Goal: Find contact information: Find contact information

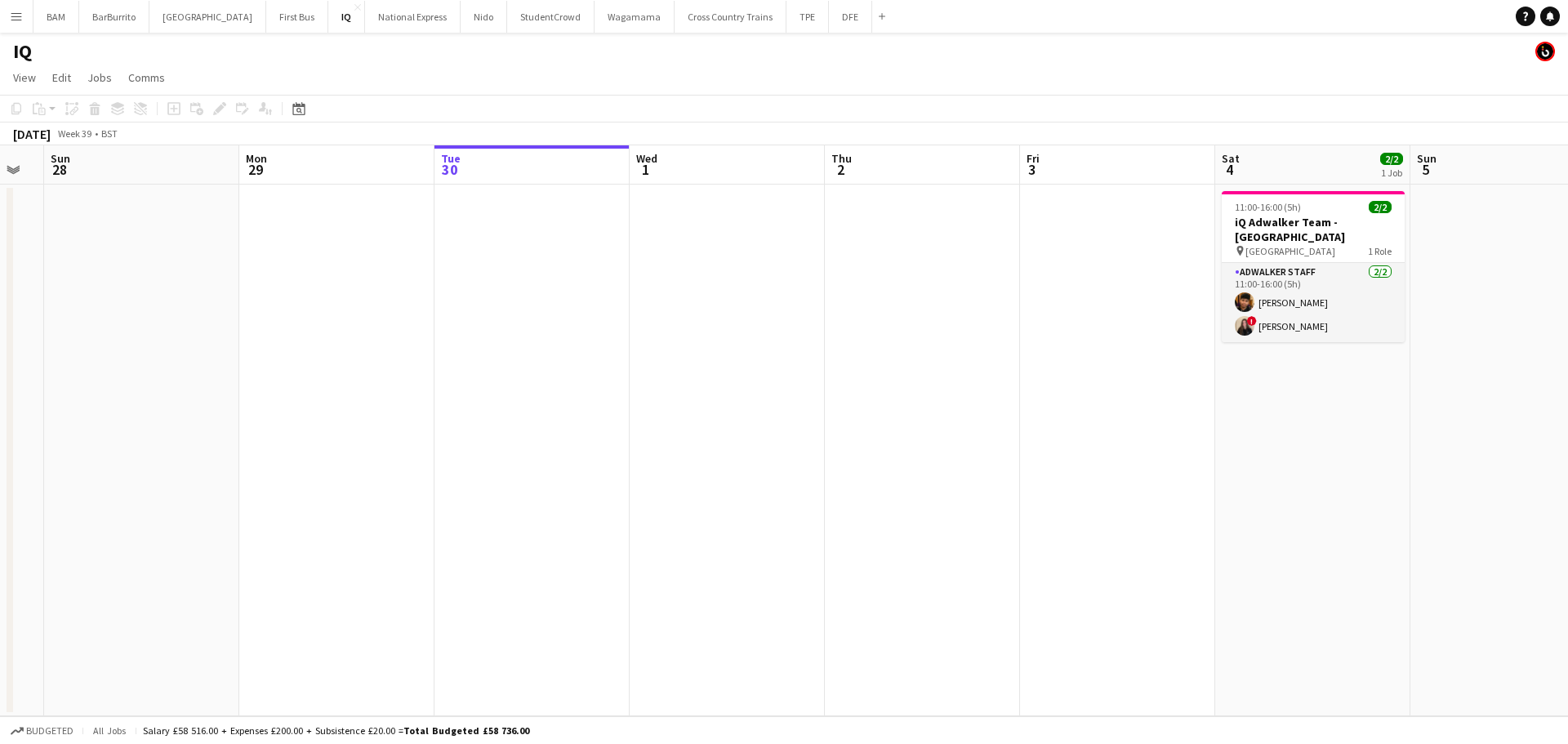
scroll to position [0, 387]
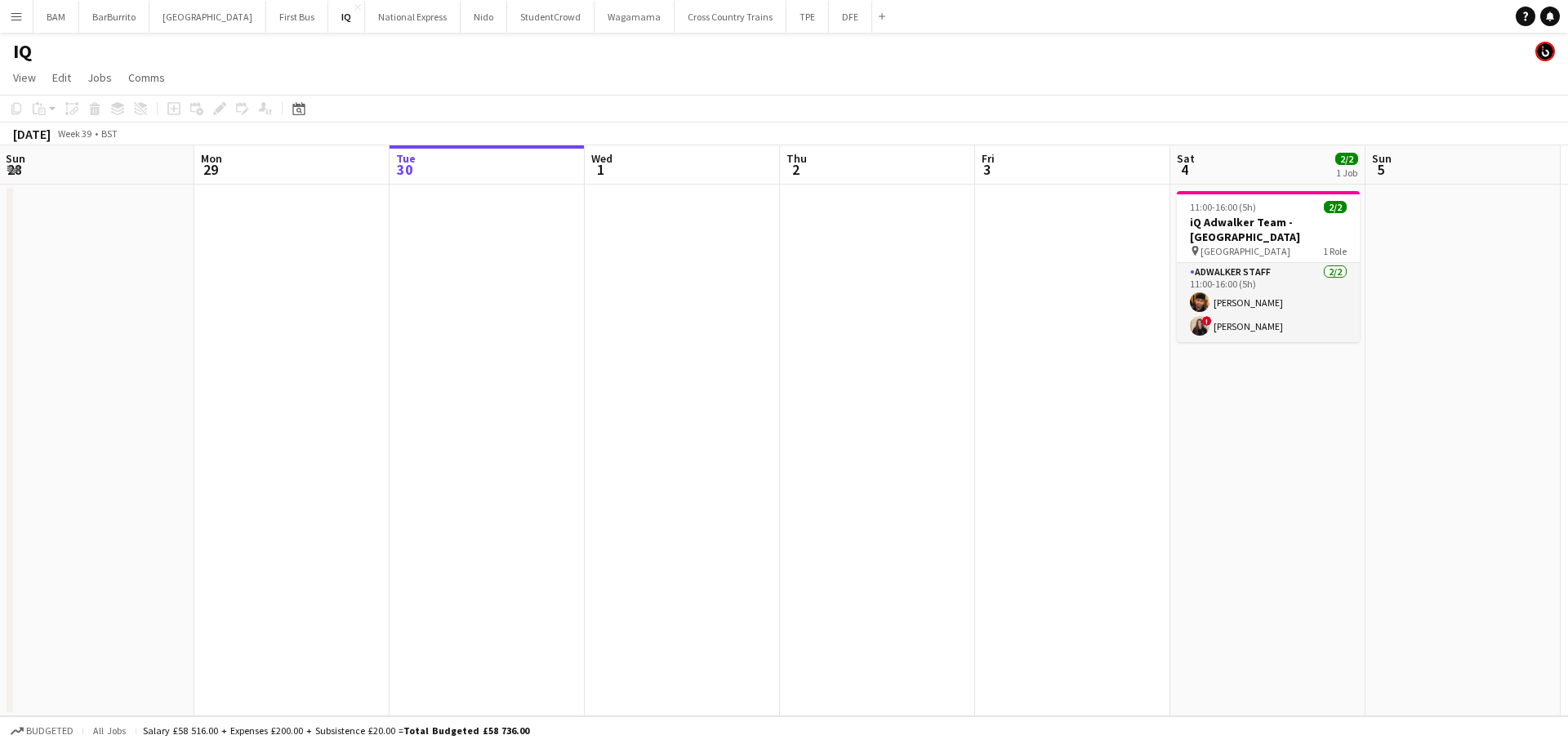
drag, startPoint x: 488, startPoint y: 272, endPoint x: 667, endPoint y: 154, distance: 214.4
click at [686, 270] on app-calendar-viewport "Fri 26 Sat 27 Sun 28 Mon 29 Tue 30 Wed 1 Thu 2 Fri 3 Sat 4 2/2 1 Job Sun 5 Mon …" at bounding box center [784, 431] width 1568 height 571
click at [829, 20] on button "DFE Close" at bounding box center [851, 17] width 44 height 32
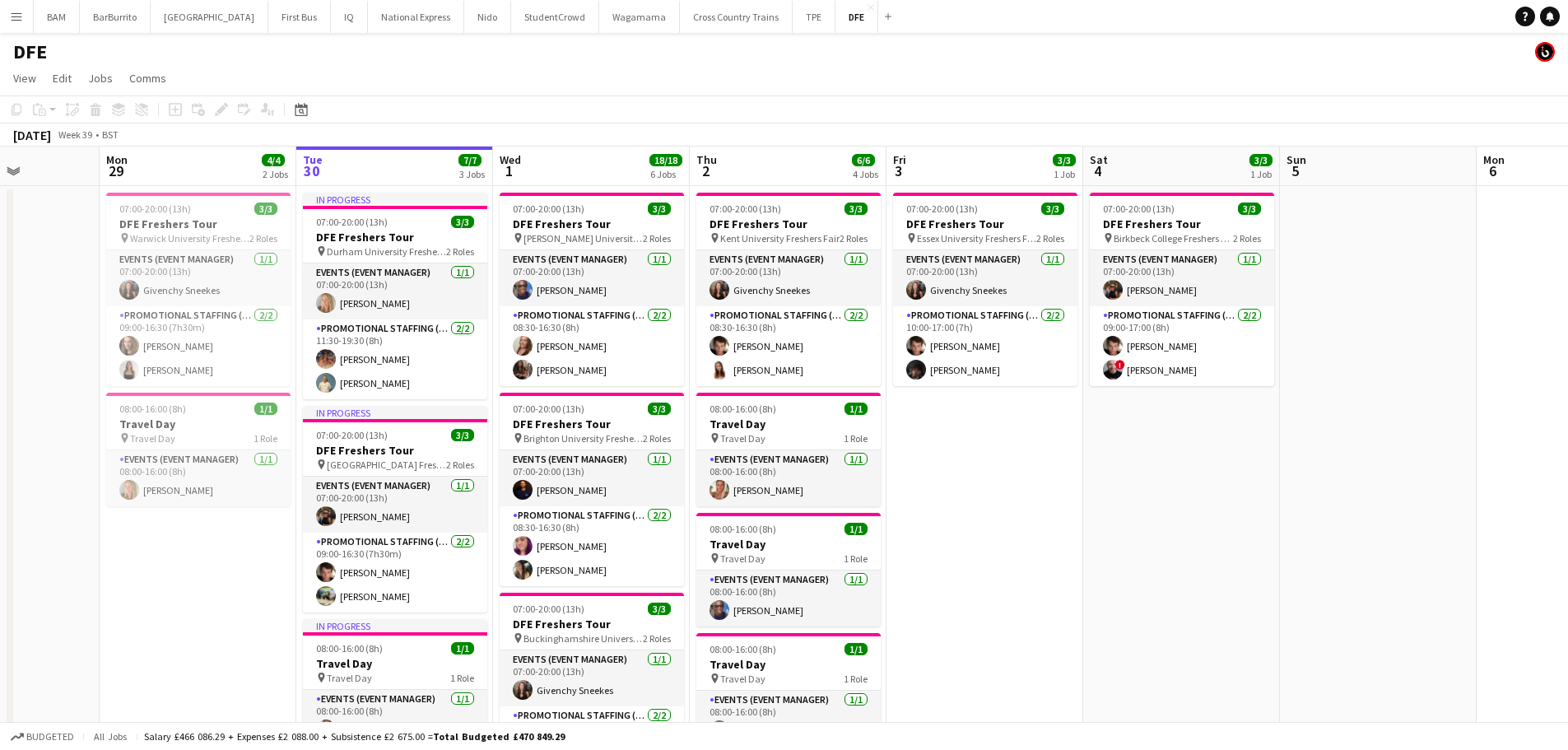
scroll to position [0, 422]
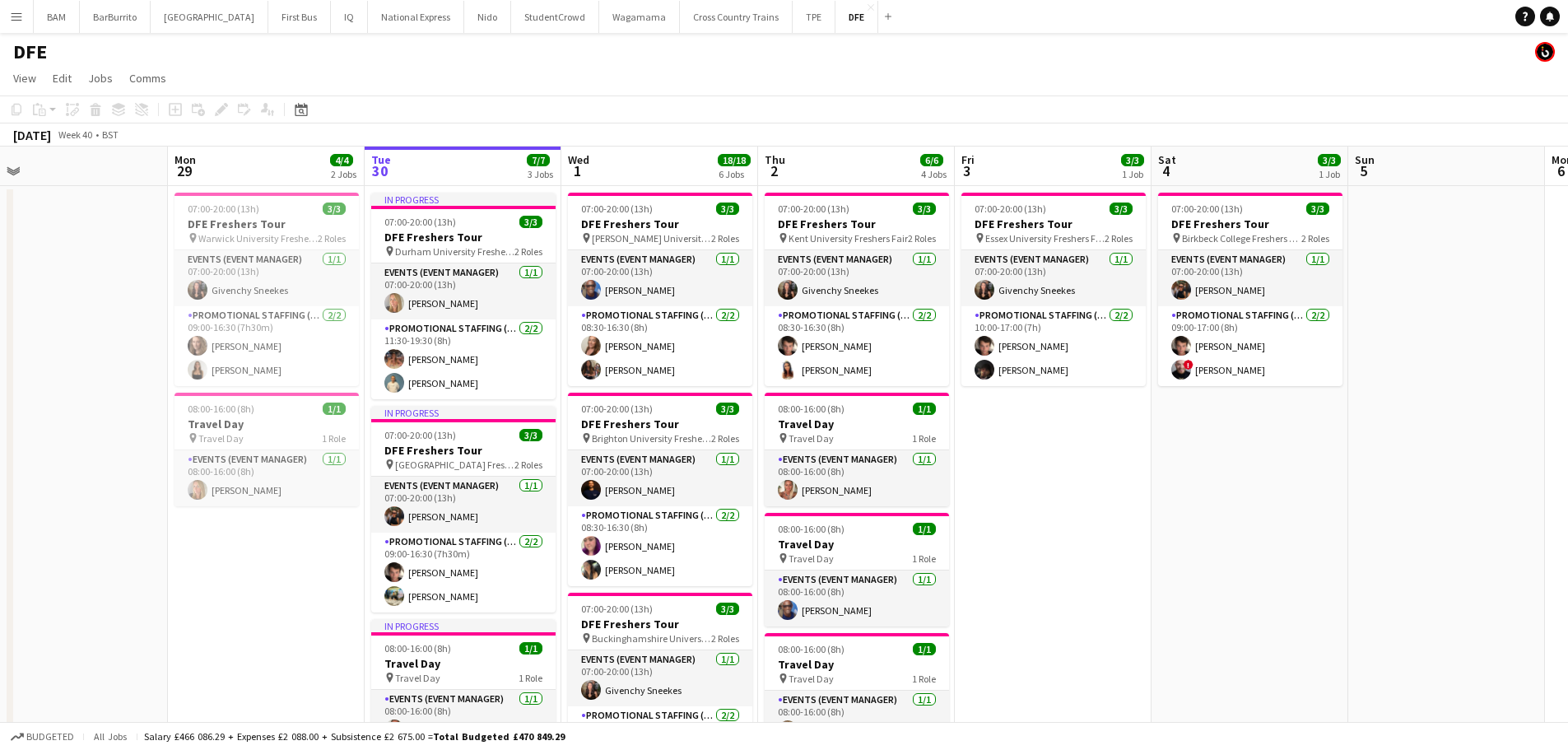
drag, startPoint x: 516, startPoint y: 293, endPoint x: 684, endPoint y: 296, distance: 168.0
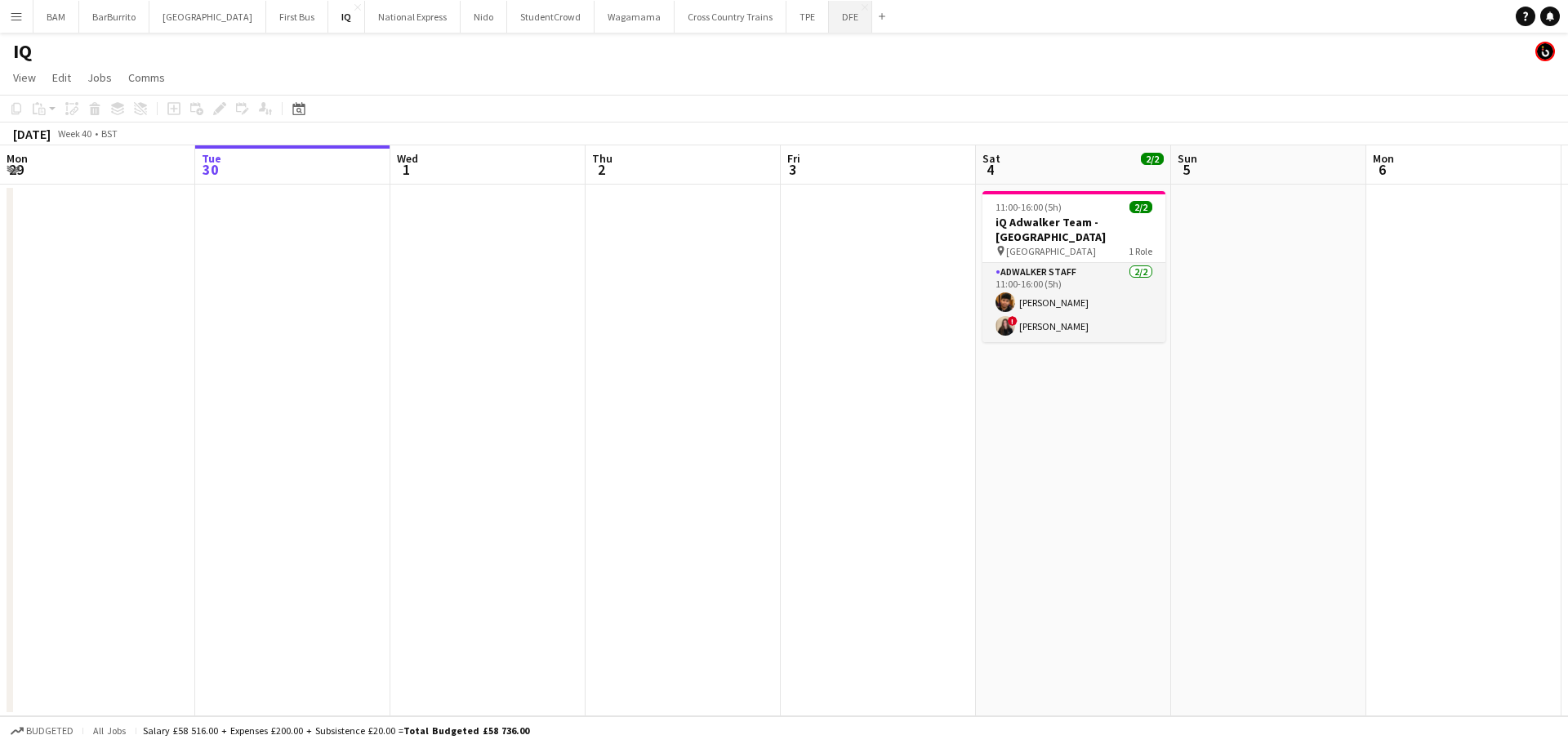
click at [829, 23] on button "DFE Close" at bounding box center [851, 17] width 44 height 32
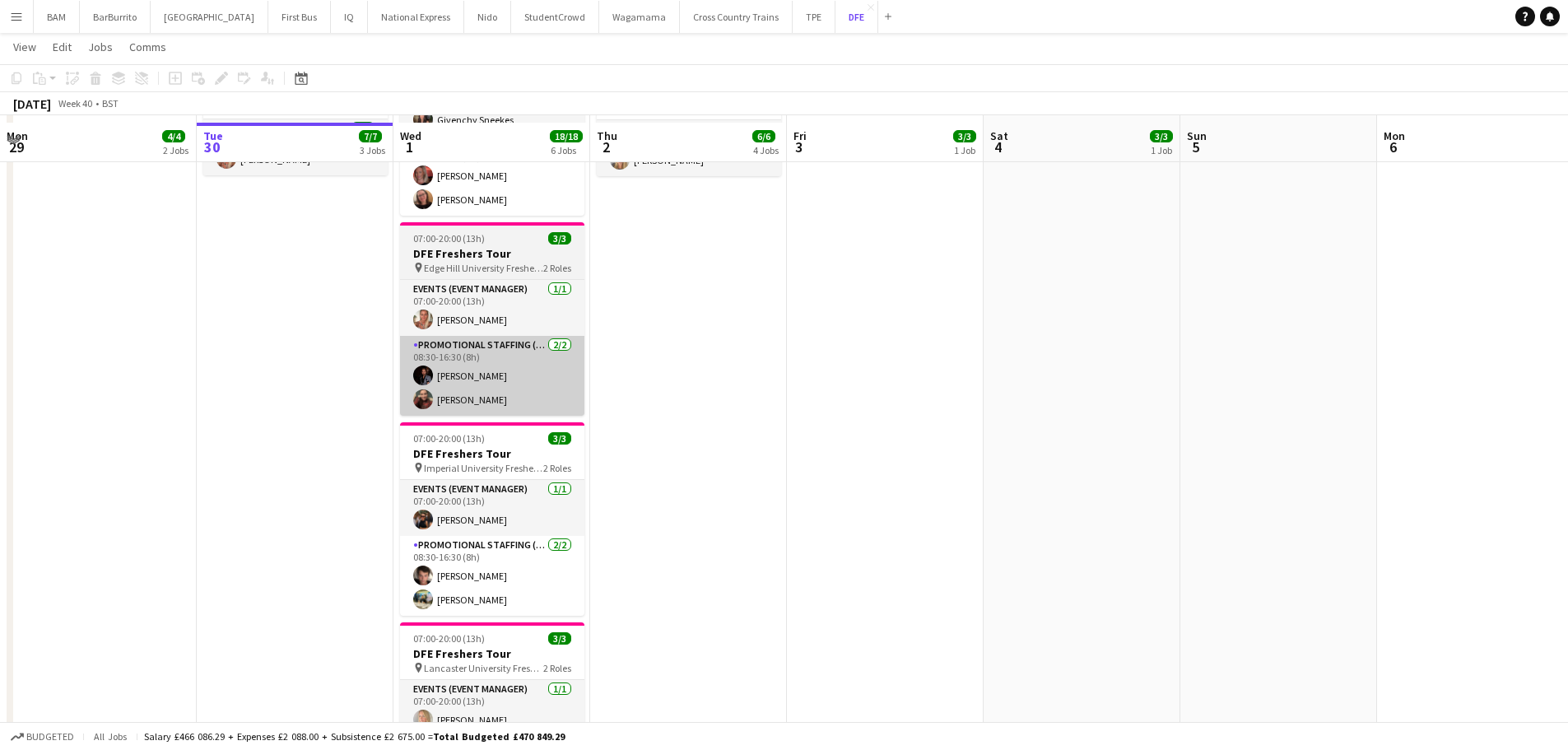
scroll to position [576, 0]
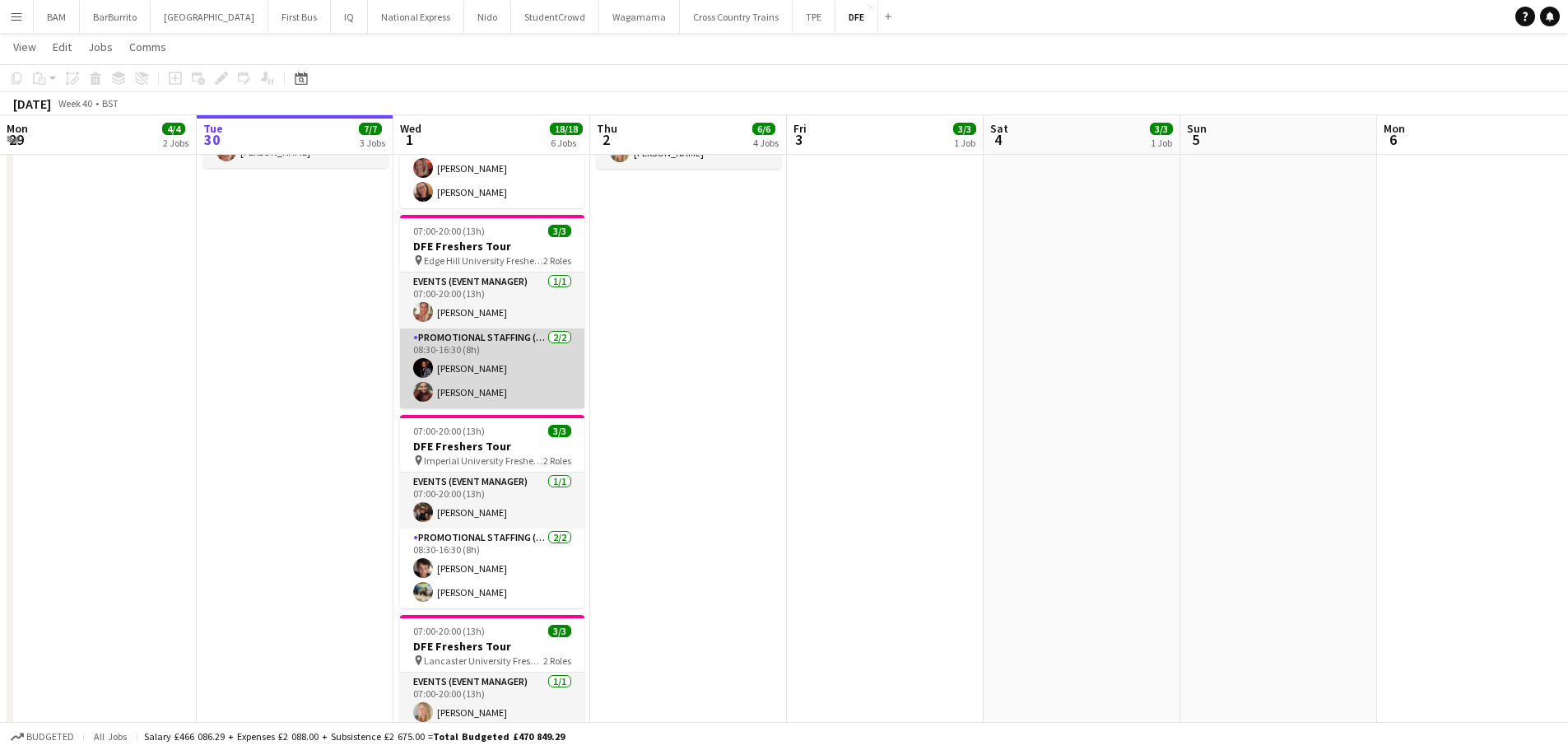
click at [517, 374] on app-card-role "Promotional Staffing (Brand Ambassadors) 2/2 08:30-16:30 (8h) Richard Walker Ha…" at bounding box center [491, 368] width 184 height 79
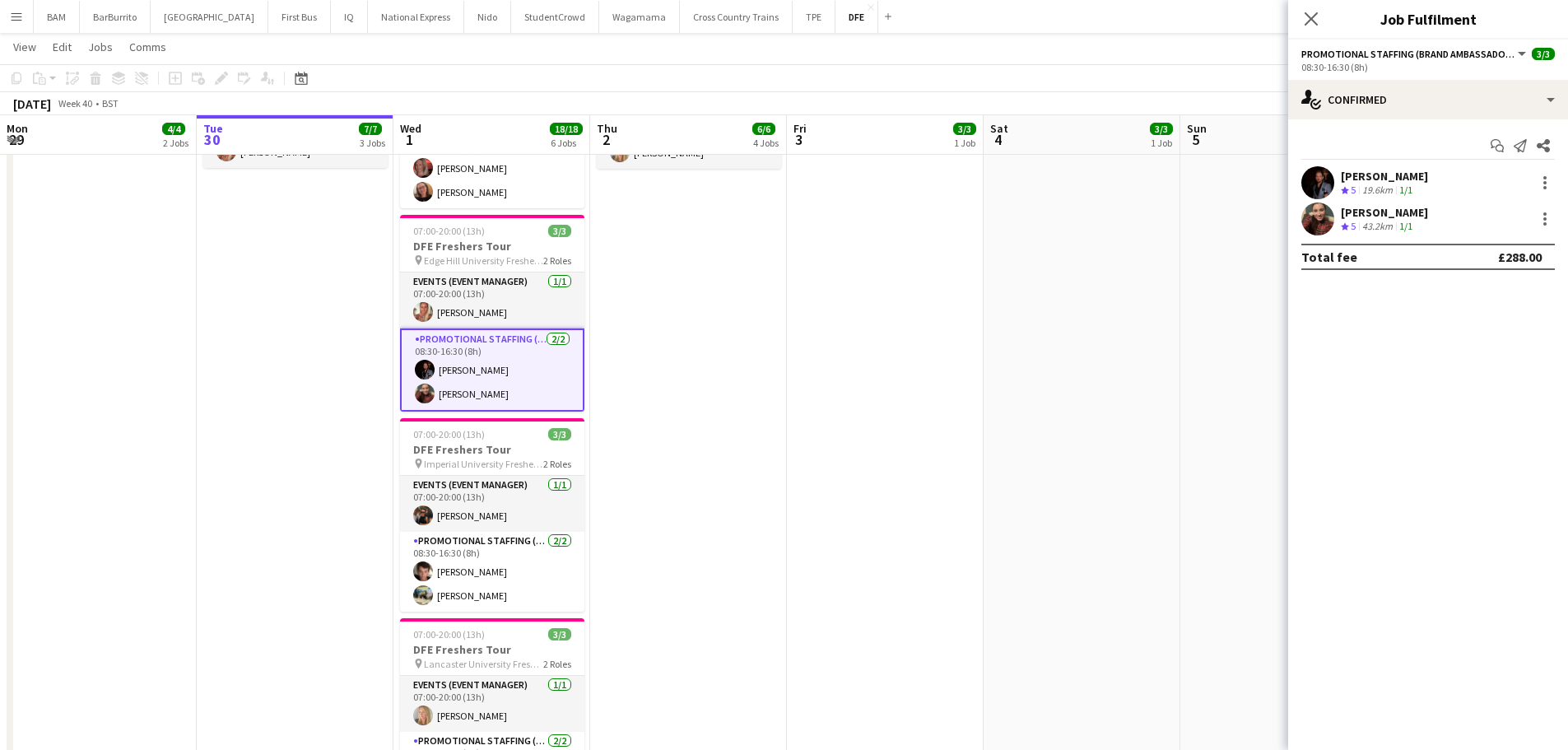
click at [1392, 208] on div "[PERSON_NAME]" at bounding box center [1384, 212] width 87 height 15
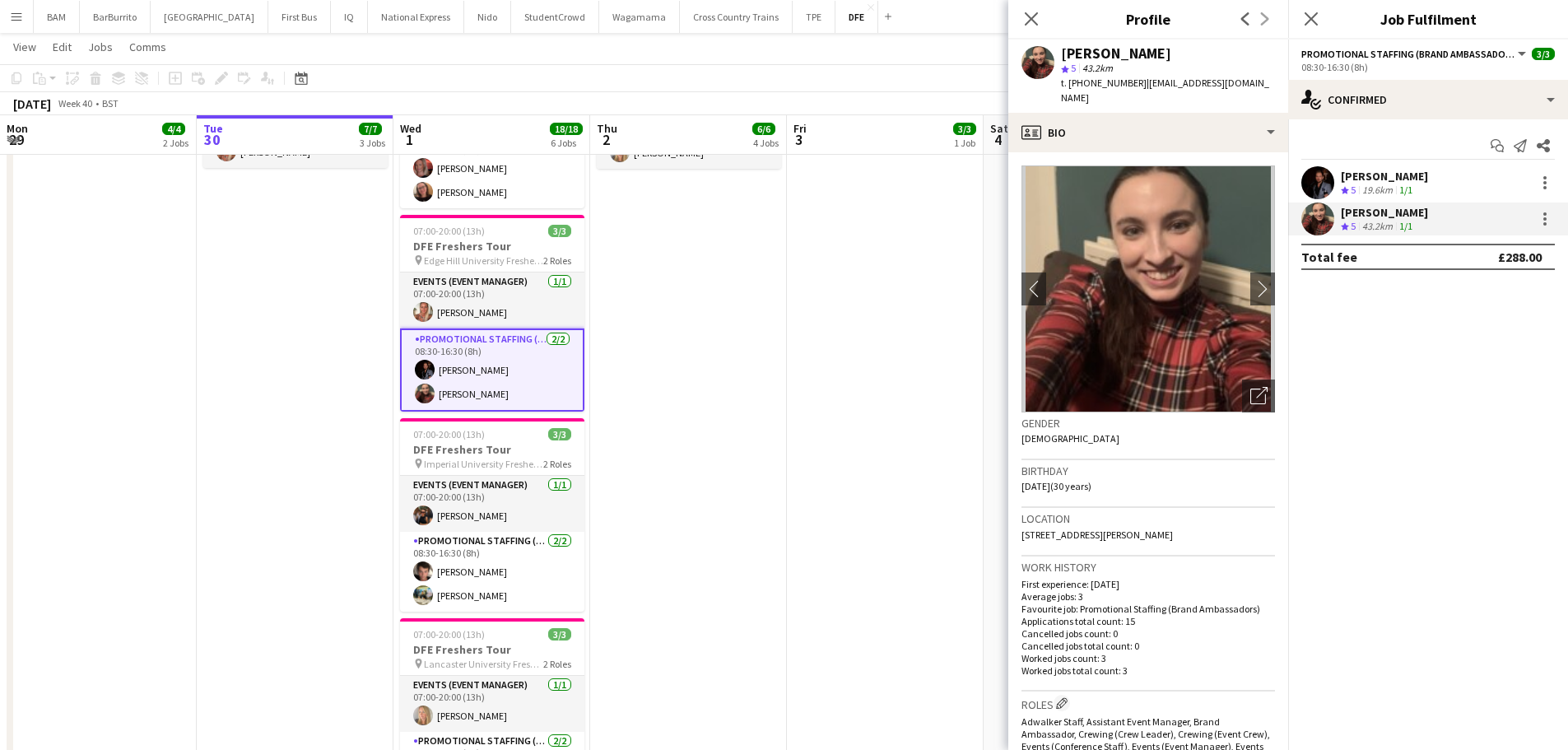
drag, startPoint x: 1063, startPoint y: 52, endPoint x: 1190, endPoint y: 52, distance: 127.0
click at [1190, 52] on div "[PERSON_NAME]" at bounding box center [1167, 53] width 214 height 15
copy div "[PERSON_NAME]"
drag, startPoint x: 1140, startPoint y: 81, endPoint x: 1250, endPoint y: 78, distance: 110.0
click at [1250, 78] on span "| norrishannah1@gmail.com" at bounding box center [1165, 90] width 208 height 27
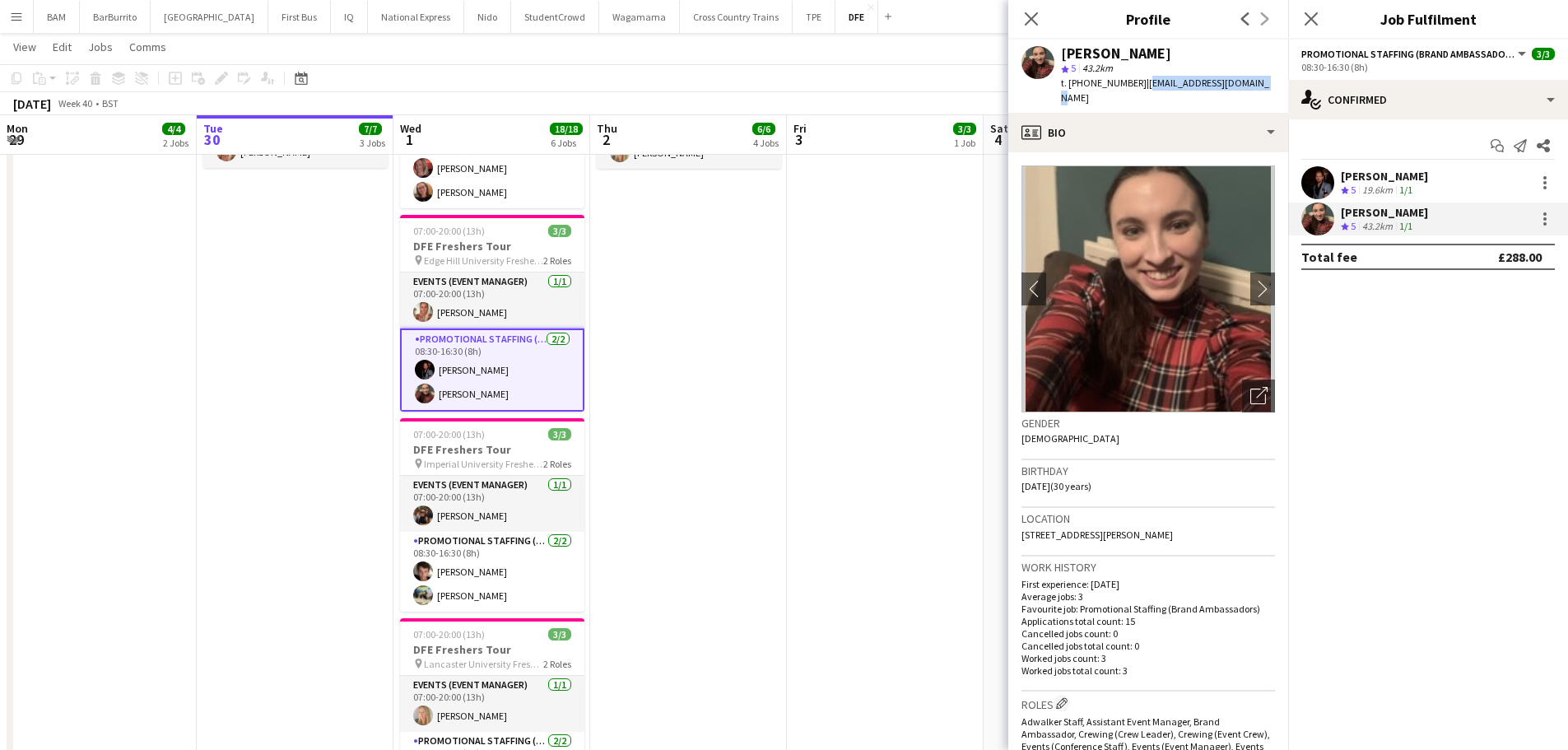
copy span "norrishannah1@gmail.com"
drag, startPoint x: 1084, startPoint y: 81, endPoint x: 1131, endPoint y: 86, distance: 47.3
click at [1131, 86] on span "t. +447561304955" at bounding box center [1104, 82] width 86 height 12
copy span "7561304955"
drag, startPoint x: 1138, startPoint y: 87, endPoint x: 1264, endPoint y: 87, distance: 126.0
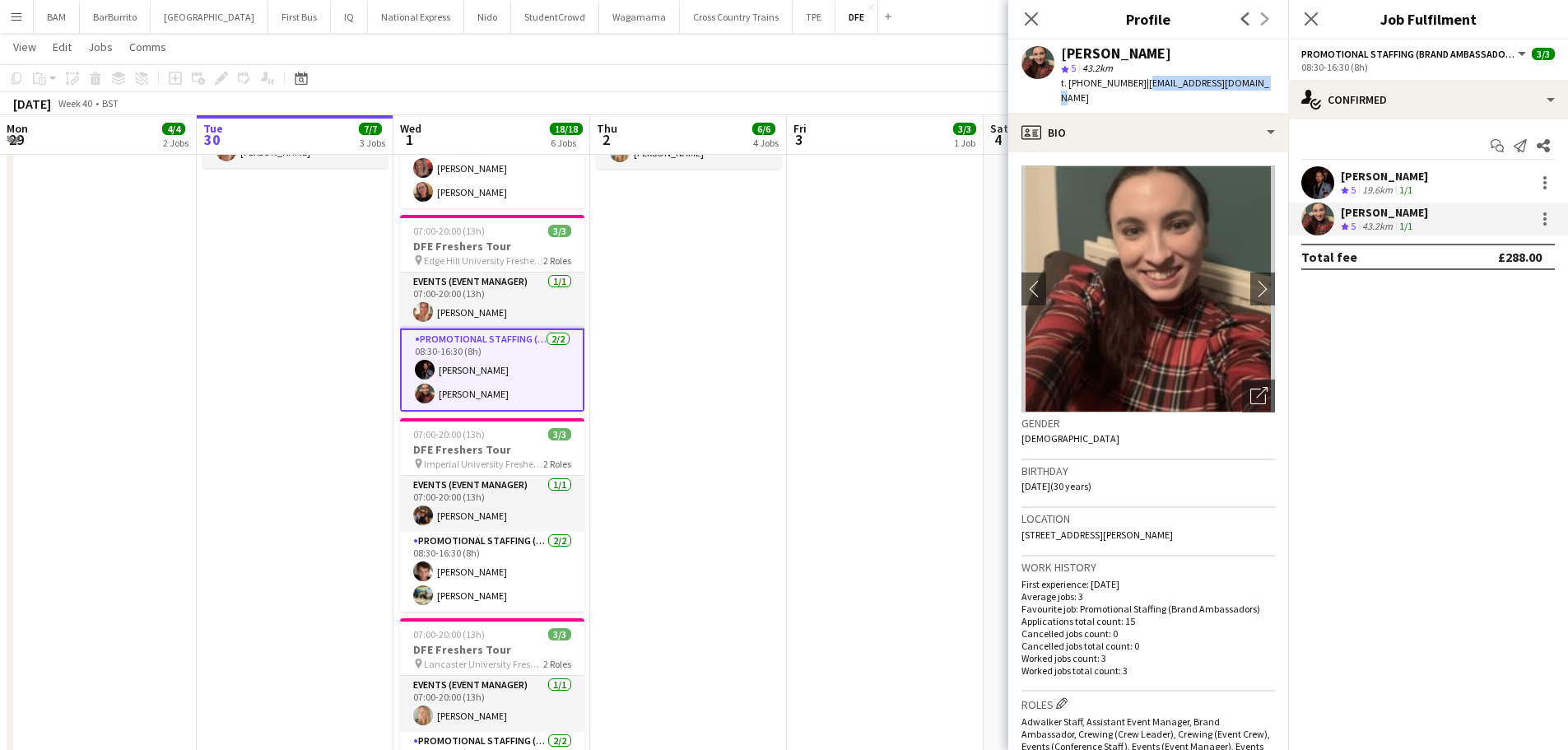
click at [1264, 87] on div "Hannah Norris star 5 43.2km t. +447561304955 | norrishannah1@gmail.com" at bounding box center [1149, 76] width 280 height 73
copy span "norrishannah1@gmail.com"
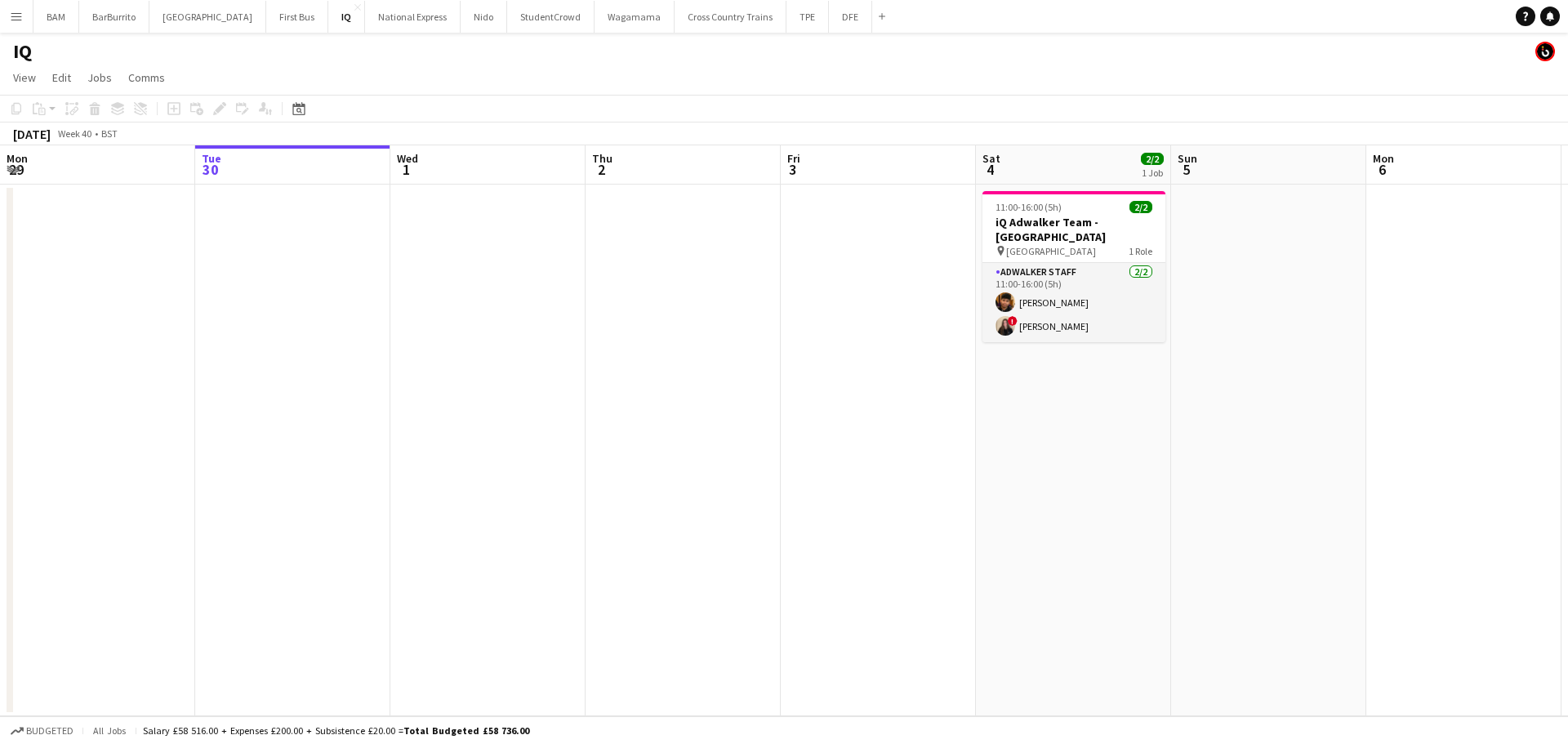
click at [15, 9] on button "Menu" at bounding box center [16, 16] width 32 height 32
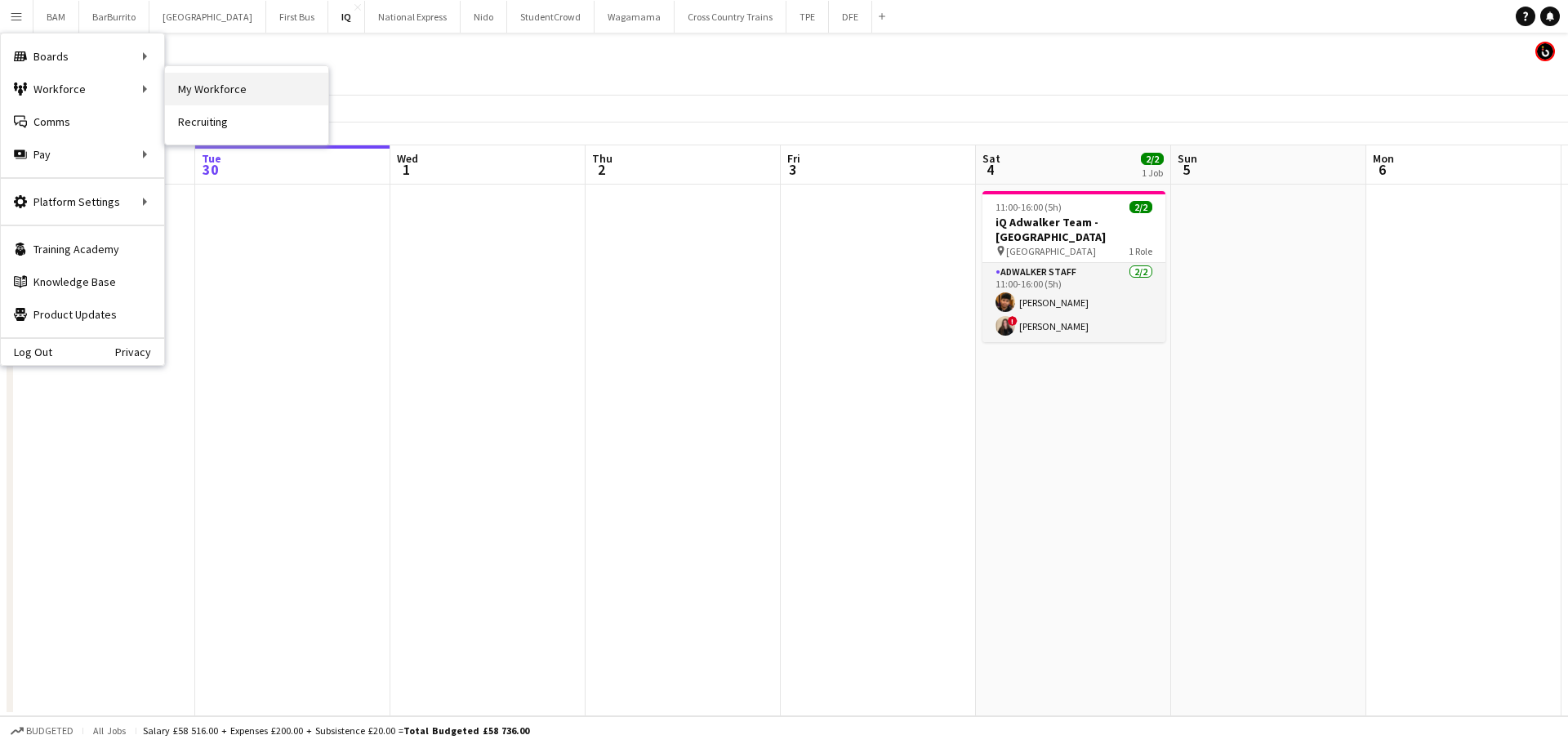
click at [237, 89] on link "My Workforce" at bounding box center [247, 88] width 163 height 32
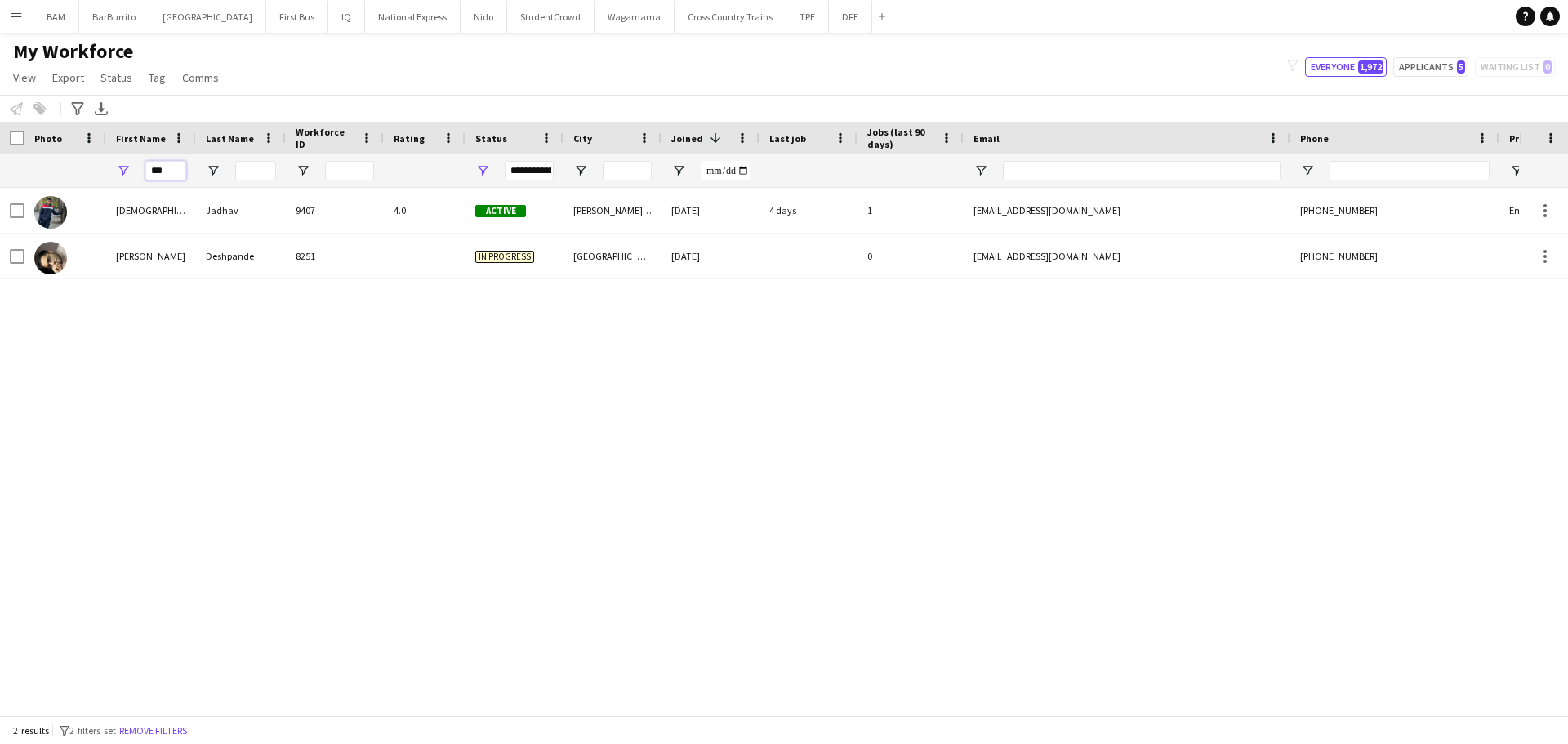
drag, startPoint x: 171, startPoint y: 167, endPoint x: 82, endPoint y: 166, distance: 89.0
click at [85, 167] on div "***" at bounding box center [885, 170] width 1771 height 32
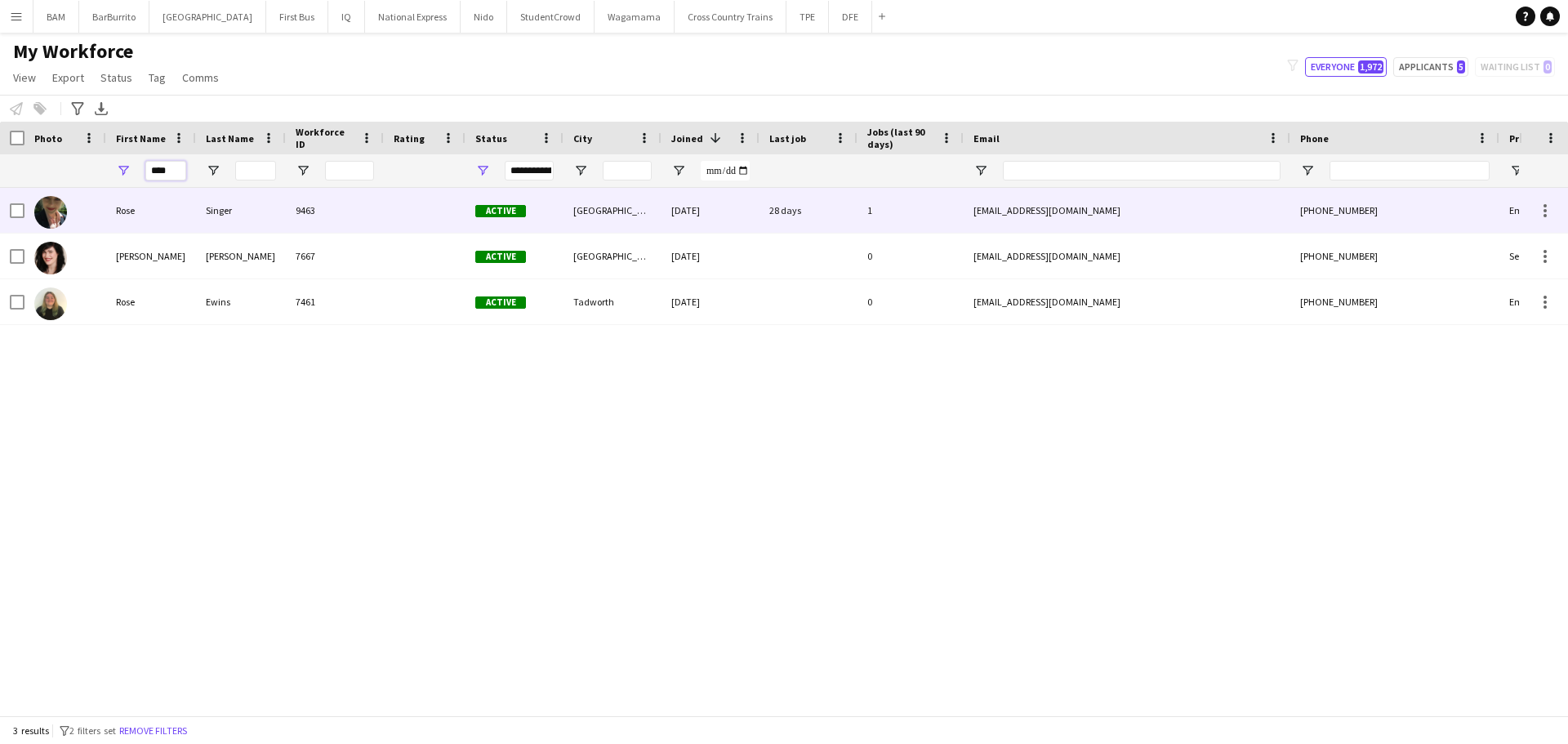
type input "****"
click at [335, 203] on div "9463" at bounding box center [335, 210] width 98 height 44
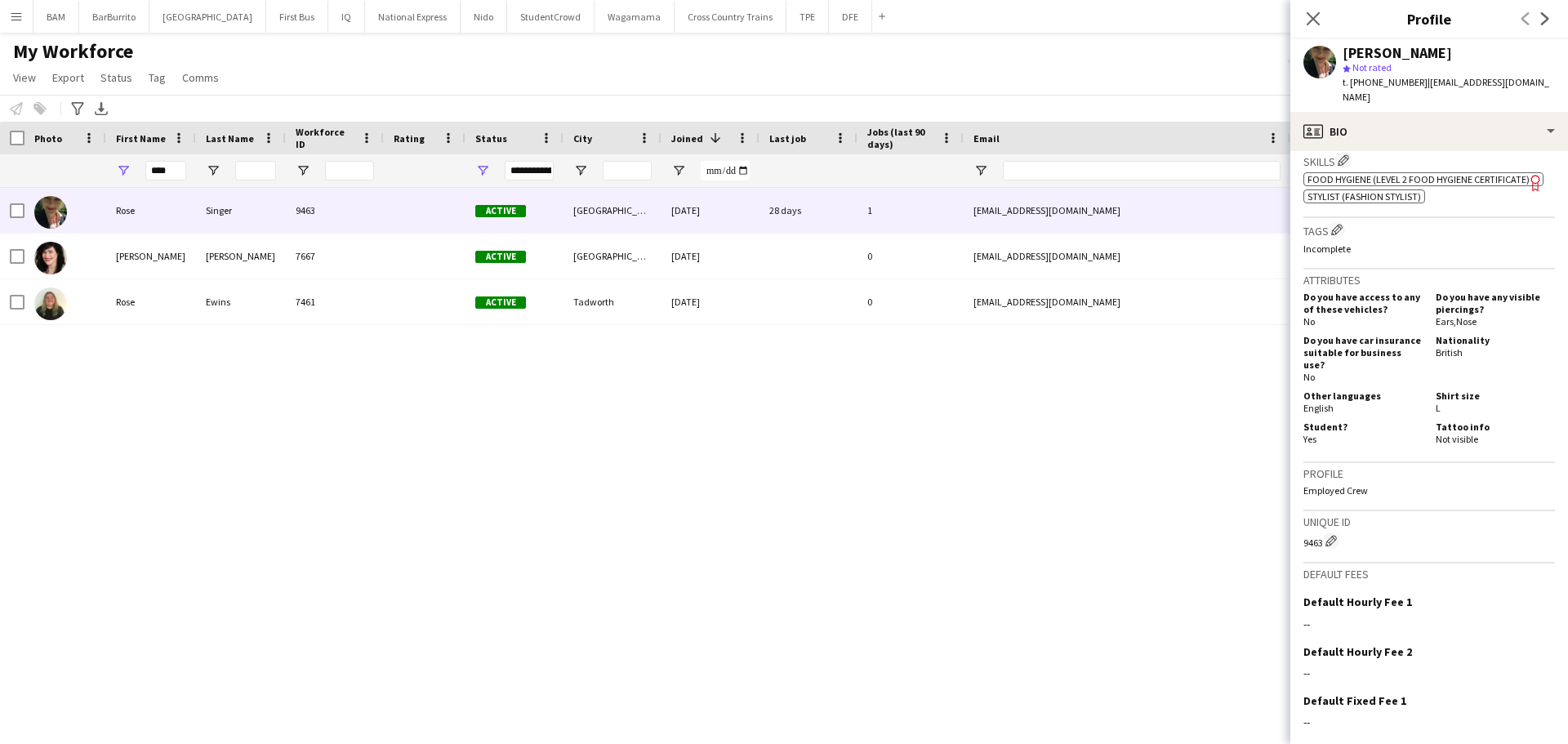
scroll to position [653, 0]
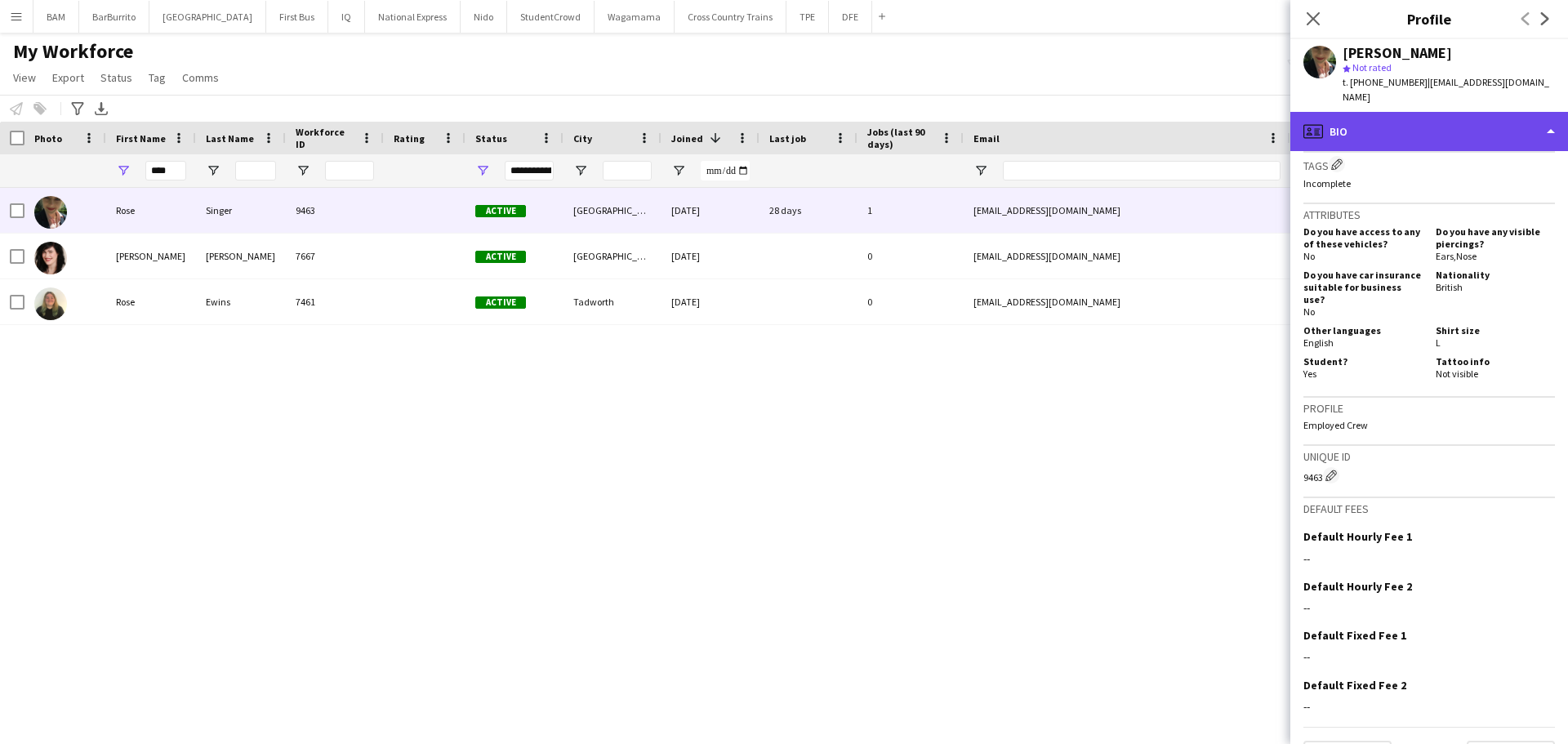
click at [1400, 112] on div "profile Bio" at bounding box center [1429, 132] width 278 height 39
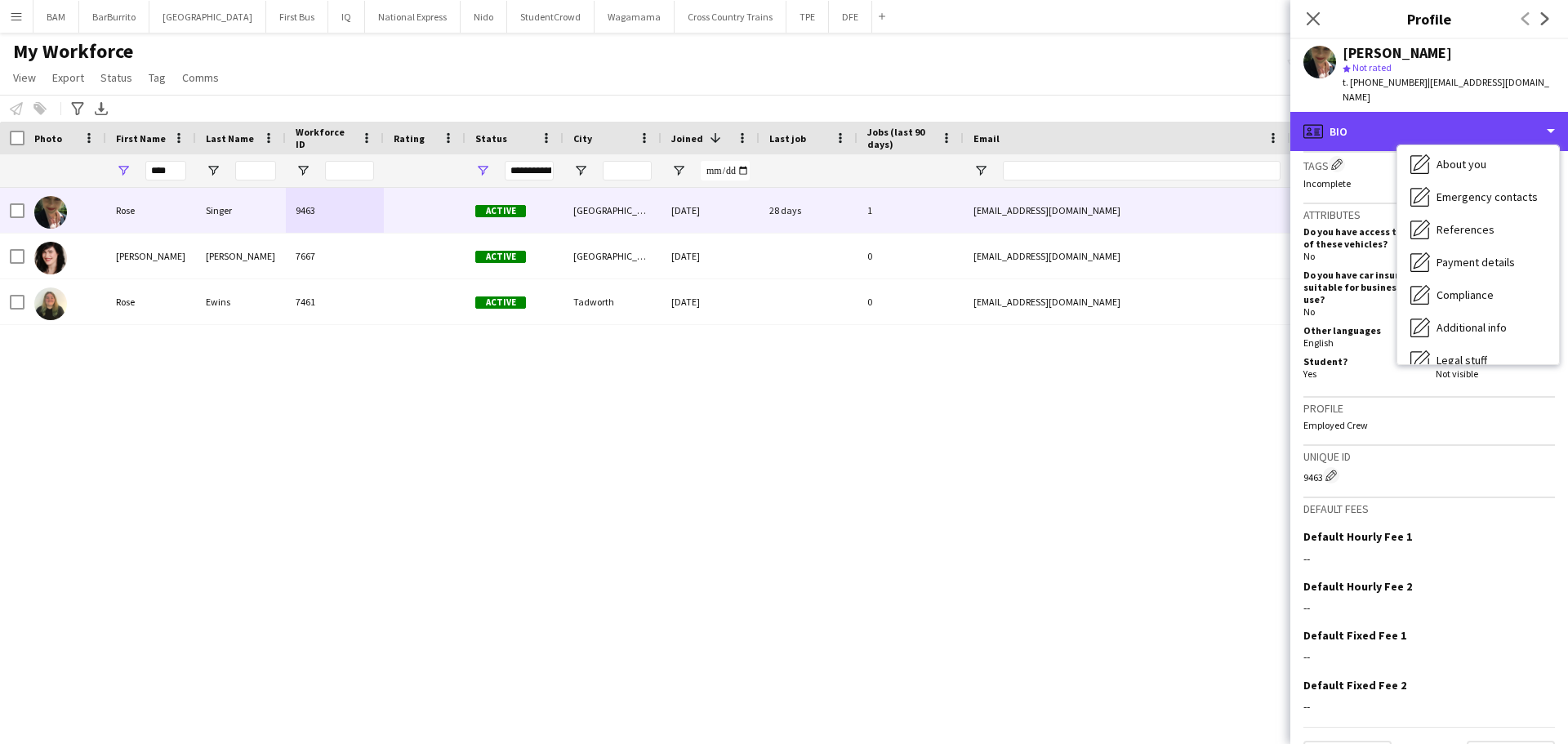
scroll to position [186, 0]
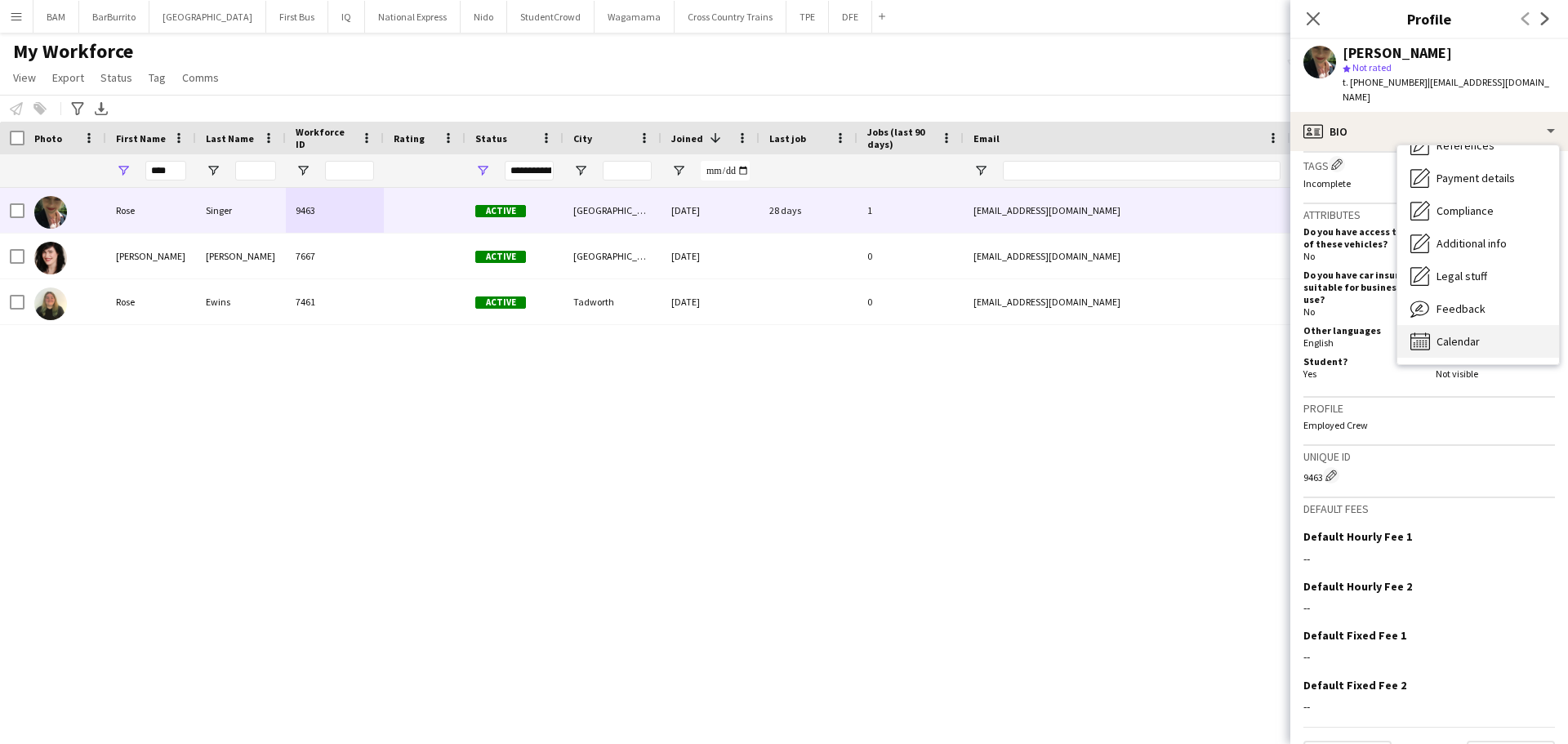
click at [1463, 334] on span "Calendar" at bounding box center [1458, 341] width 44 height 15
